Goal: Register for event/course

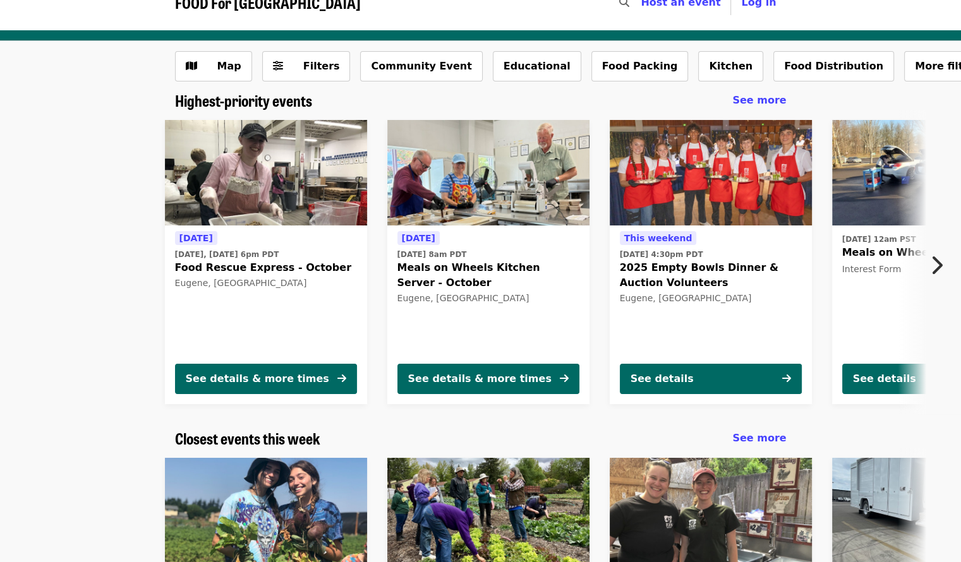
scroll to position [20, 0]
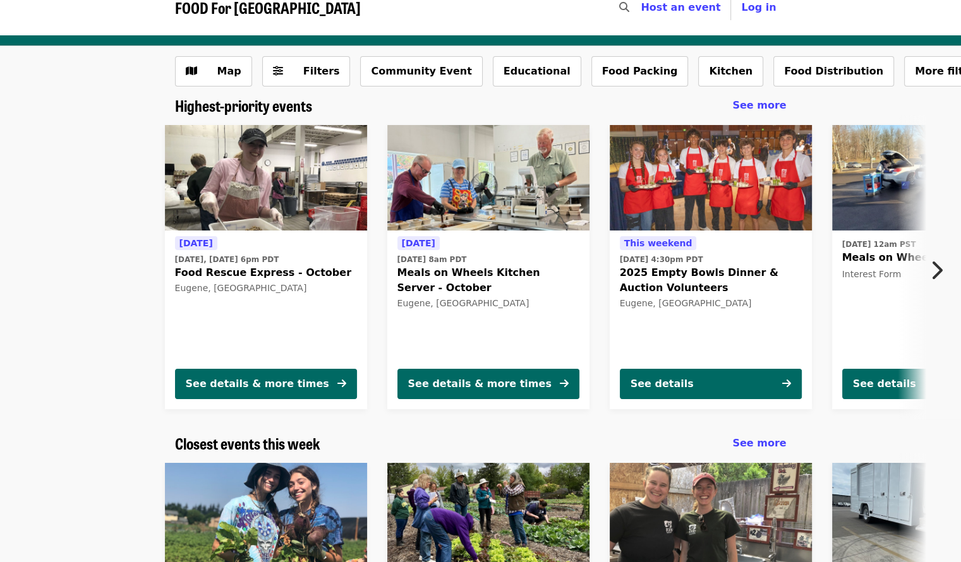
click at [934, 268] on icon "chevron-right icon" at bounding box center [936, 270] width 13 height 24
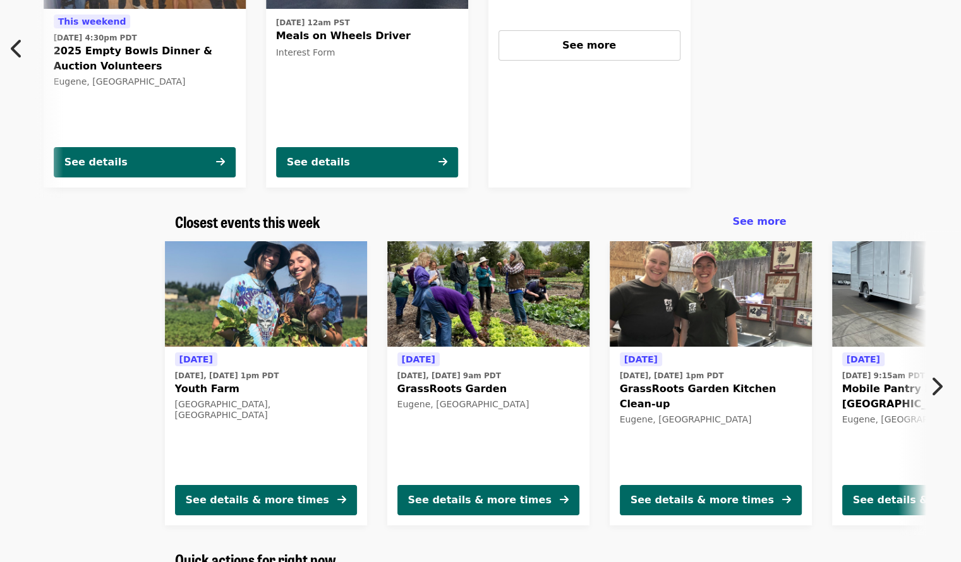
scroll to position [243, 0]
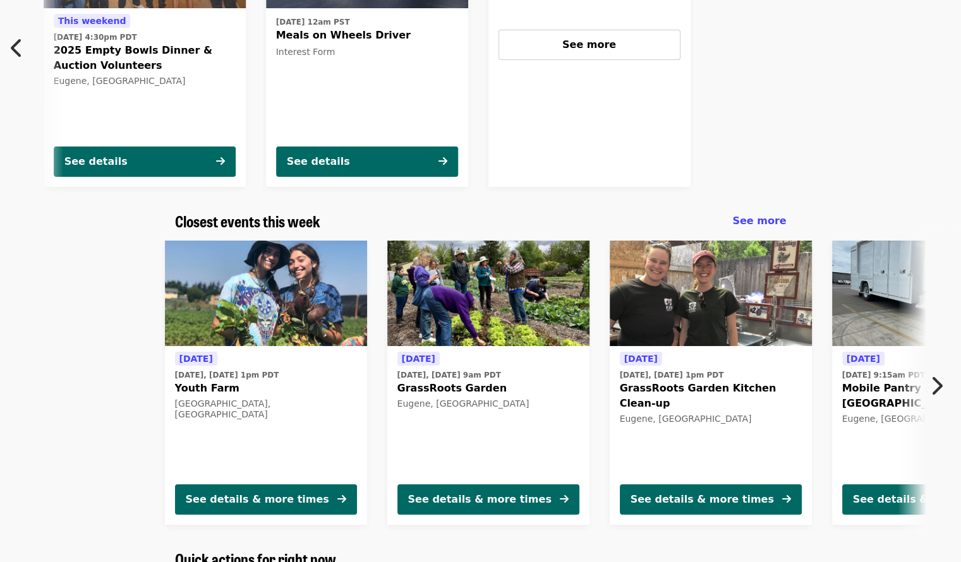
click at [936, 395] on icon "chevron-right icon" at bounding box center [936, 386] width 13 height 24
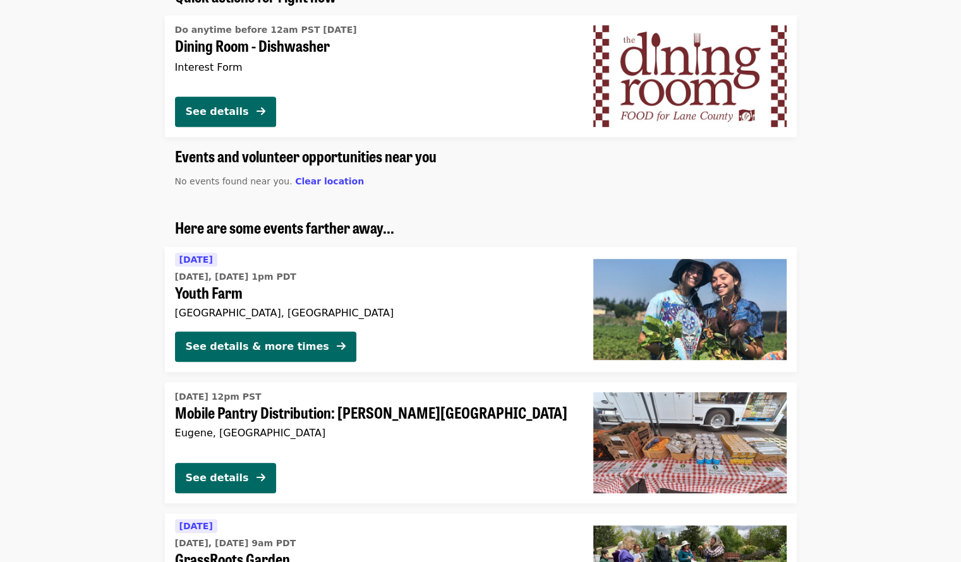
scroll to position [807, 0]
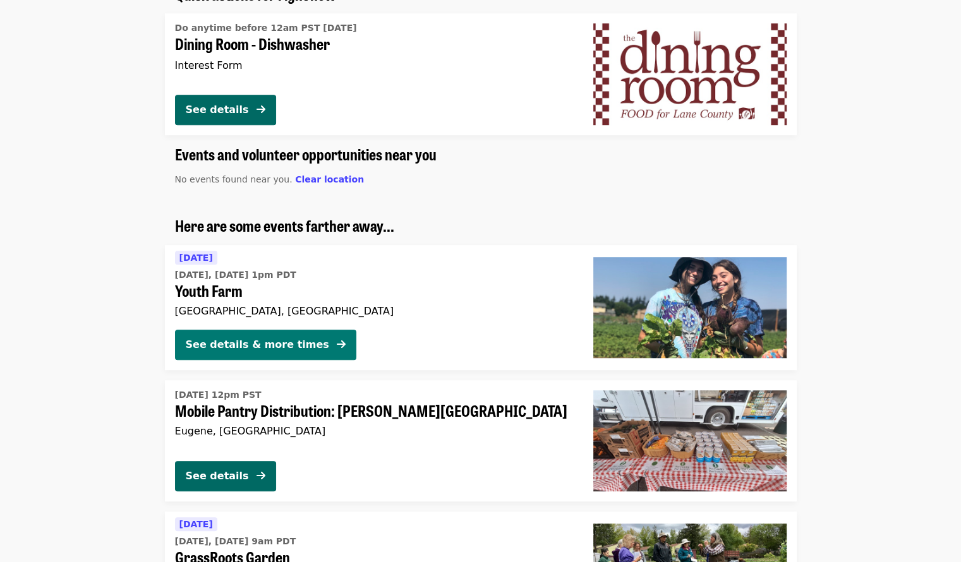
click at [337, 342] on icon "arrow-right icon" at bounding box center [341, 345] width 9 height 12
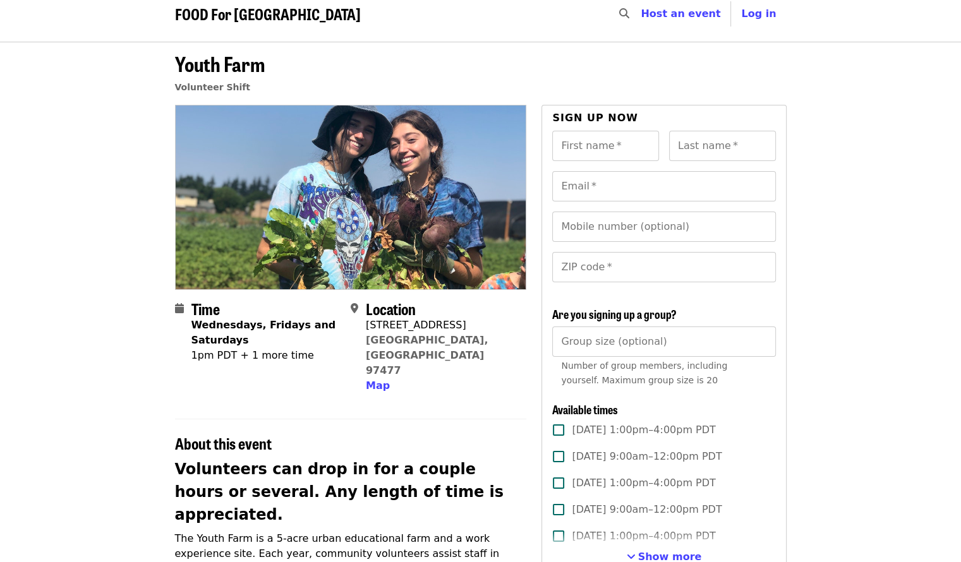
scroll to position [15, 0]
click at [385, 379] on span "Map" at bounding box center [378, 385] width 24 height 12
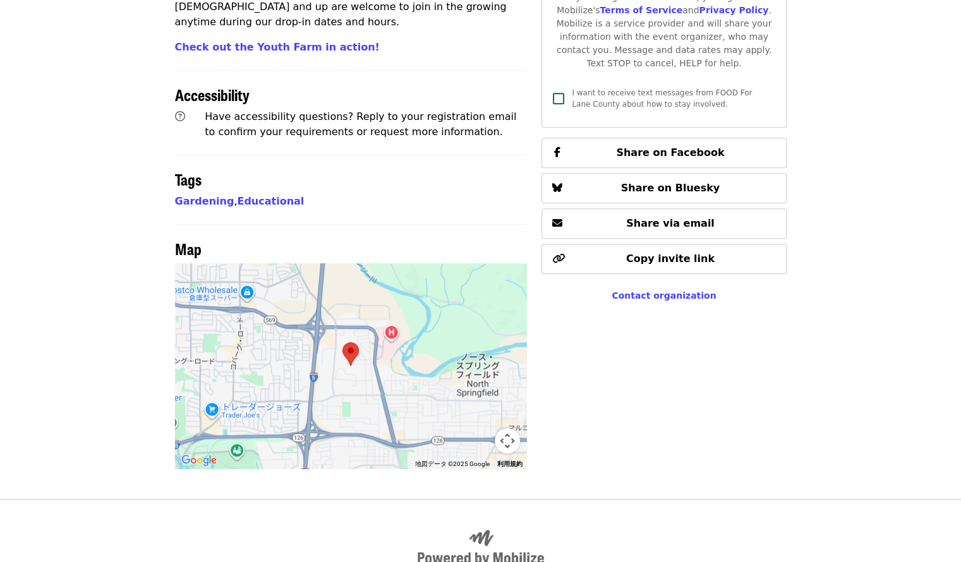
scroll to position [682, 0]
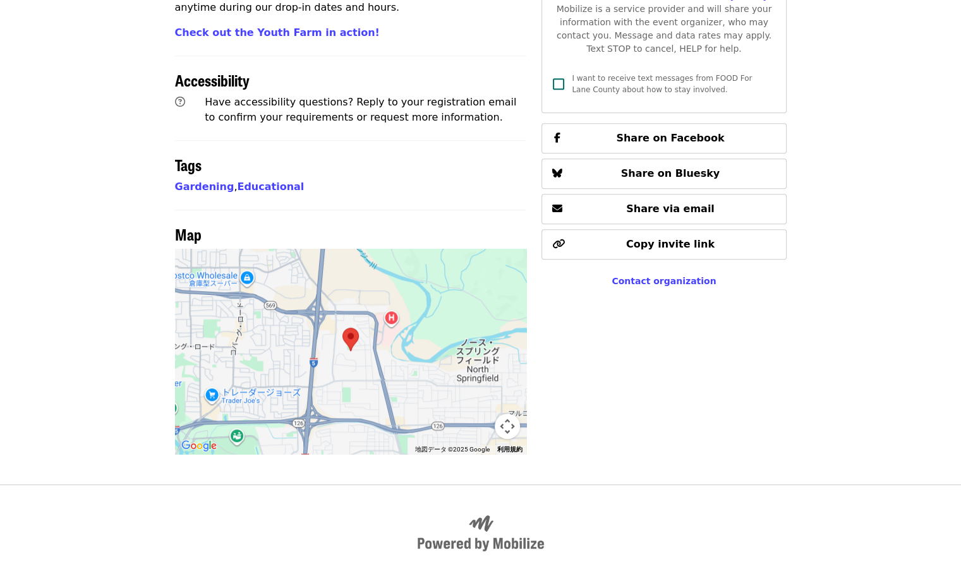
drag, startPoint x: 359, startPoint y: 272, endPoint x: 335, endPoint y: 297, distance: 35.3
click at [335, 297] on div at bounding box center [351, 351] width 352 height 205
drag, startPoint x: 335, startPoint y: 297, endPoint x: 337, endPoint y: 249, distance: 48.7
click at [337, 249] on div at bounding box center [351, 351] width 352 height 205
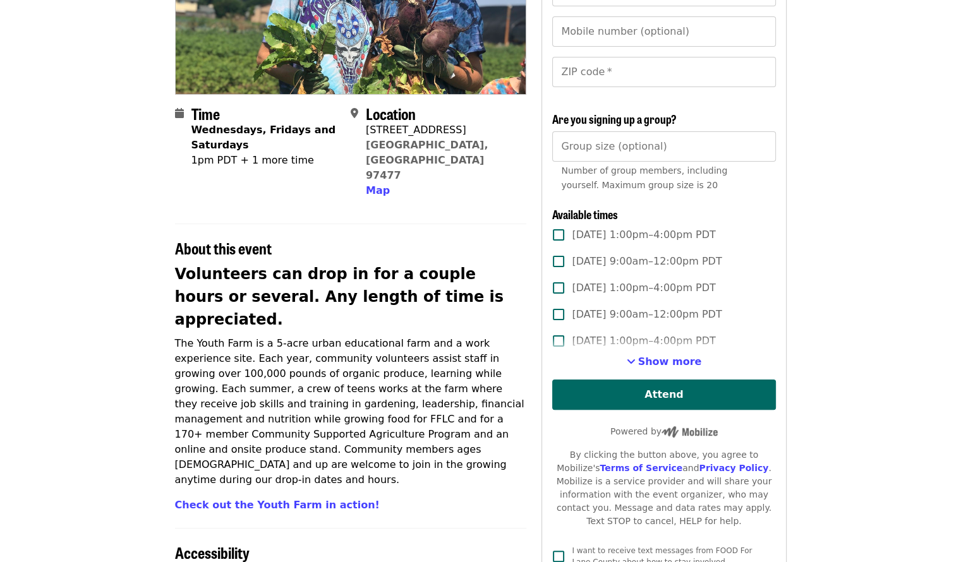
scroll to position [208, 0]
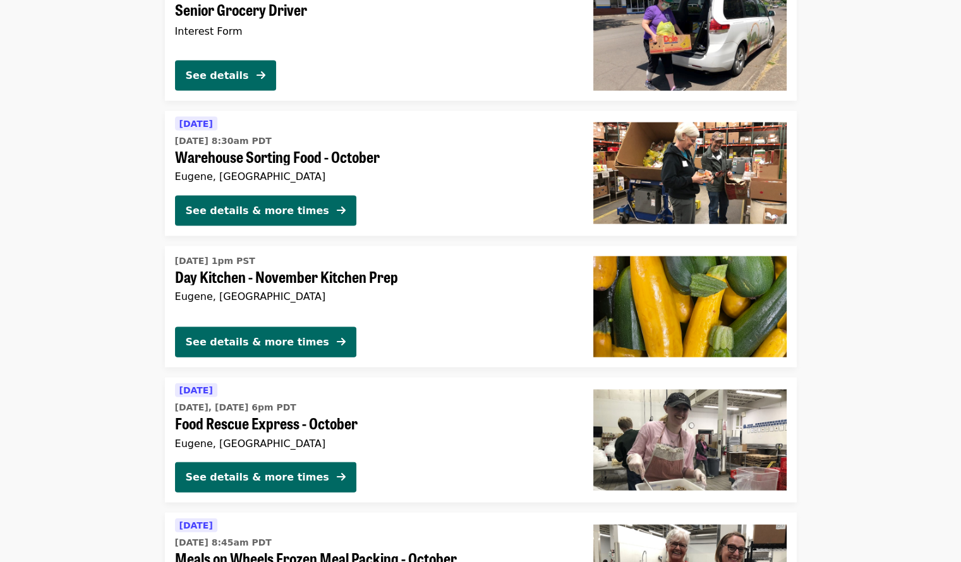
scroll to position [2674, 0]
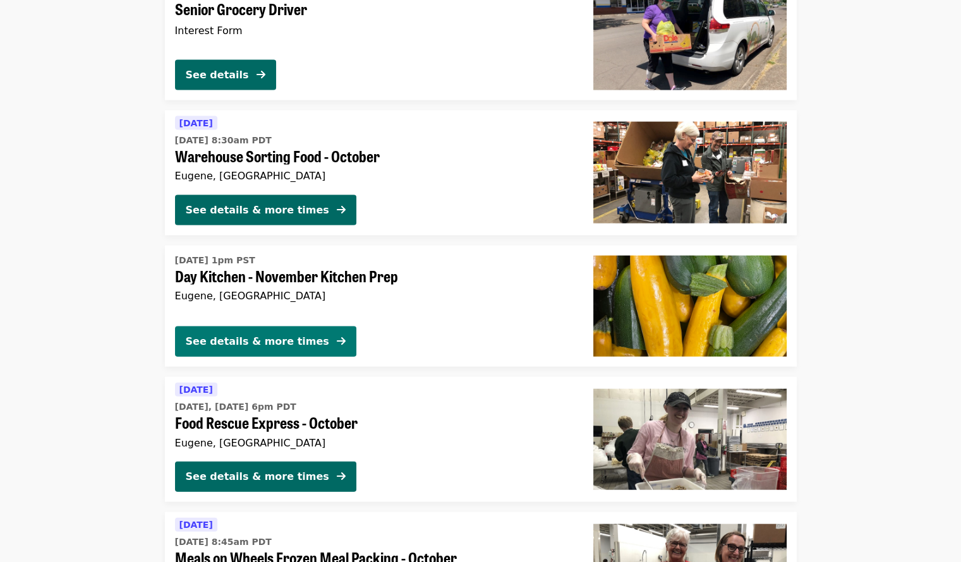
click at [304, 341] on button "See details & more times" at bounding box center [265, 342] width 181 height 30
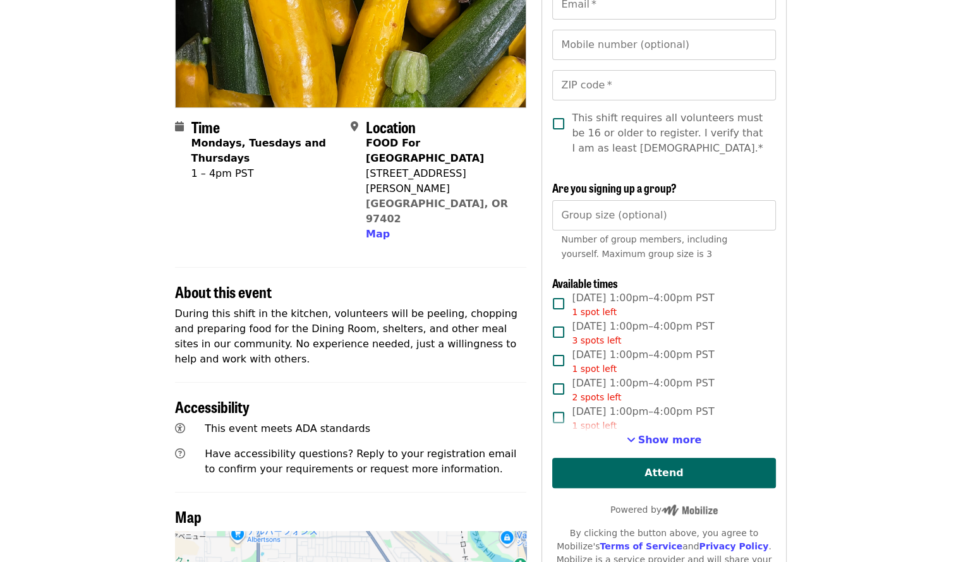
scroll to position [196, 0]
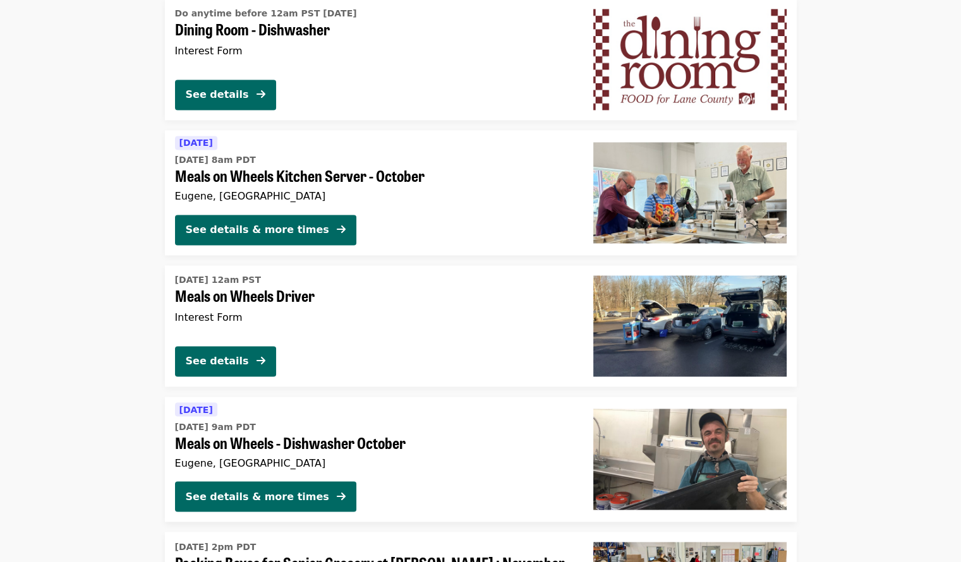
scroll to position [1990, 0]
